Goal: Task Accomplishment & Management: Manage account settings

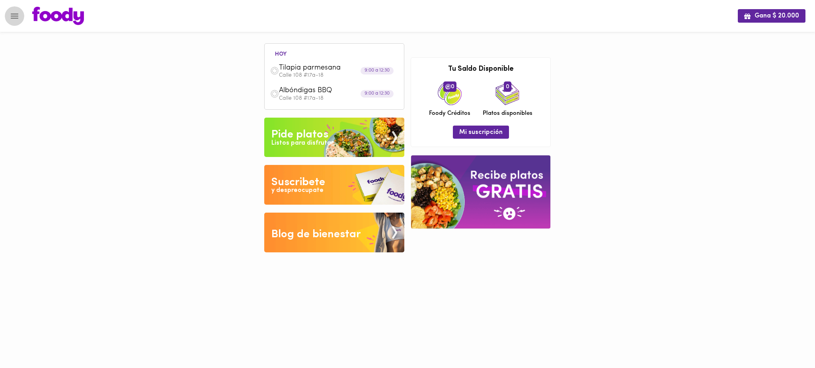
click at [10, 13] on icon "Menu" at bounding box center [15, 16] width 10 height 10
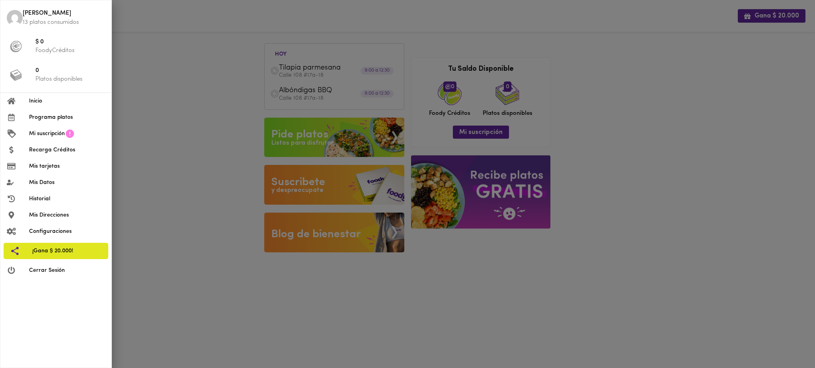
click at [175, 67] on div at bounding box center [407, 184] width 815 height 368
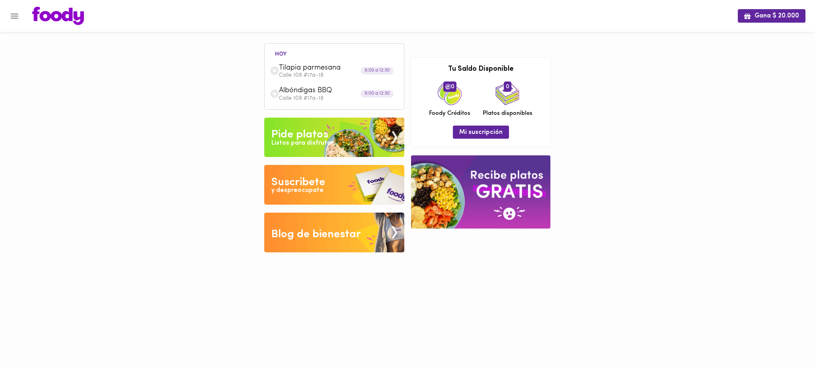
click at [195, 78] on div "Gana $ 20.000 hoy Tilapia parmesana Calle 108 #17a-18 9:00 a 12:30 Albóndigas B…" at bounding box center [407, 132] width 815 height 265
click at [11, 11] on icon "Menu" at bounding box center [15, 16] width 10 height 10
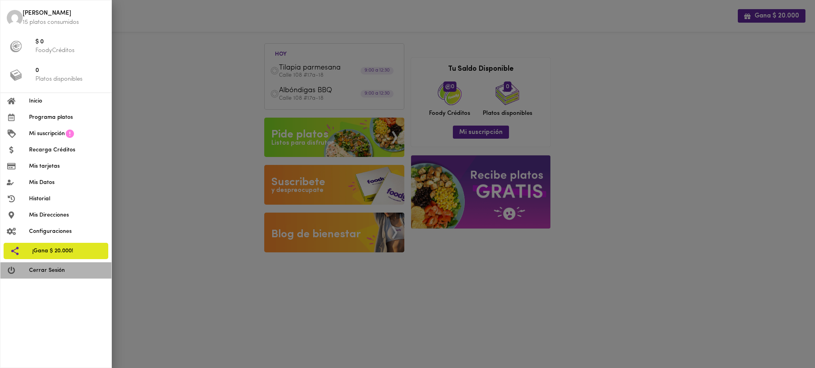
click at [66, 273] on span "Cerrar Sesión" at bounding box center [67, 271] width 76 height 8
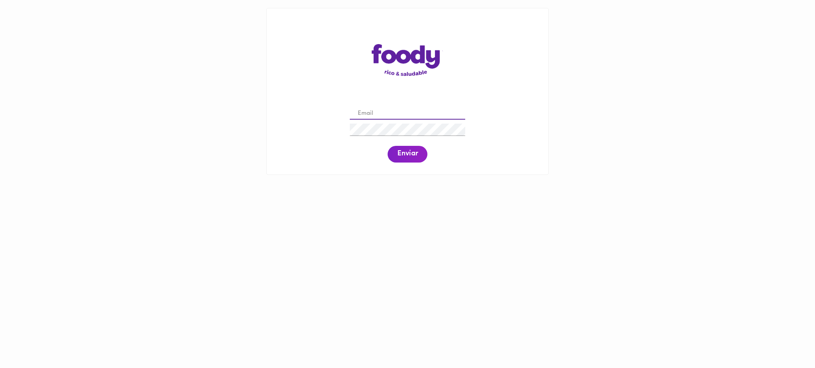
click at [375, 114] on input "email" at bounding box center [407, 114] width 115 height 12
paste input "[EMAIL_ADDRESS][DOMAIN_NAME]"
type input "[EMAIL_ADDRESS][DOMAIN_NAME]"
click at [406, 156] on span "Enviar" at bounding box center [407, 154] width 21 height 9
